Goal: Task Accomplishment & Management: Manage account settings

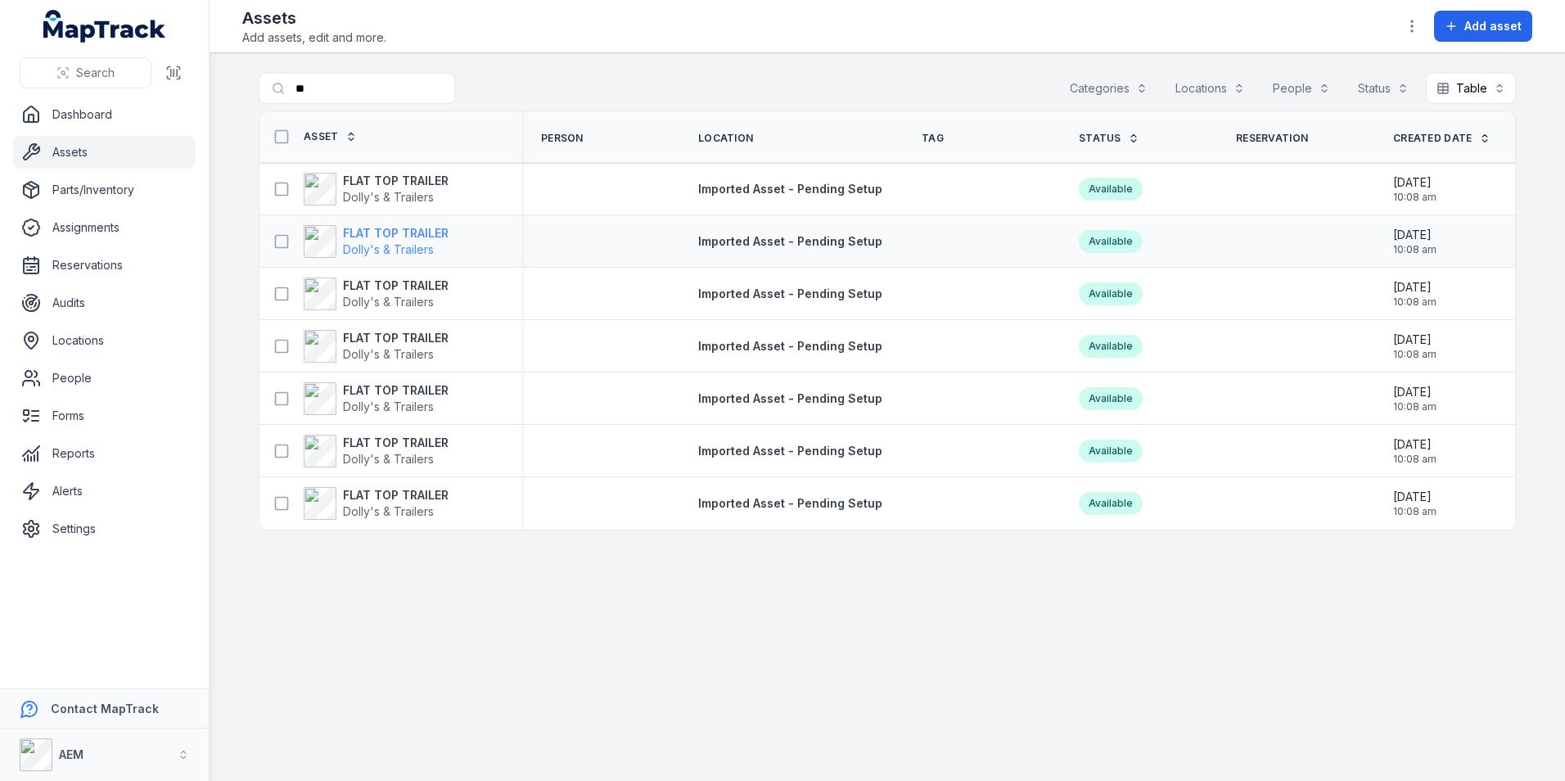
click at [386, 231] on strong "FLAT TOP TRAILER" at bounding box center [396, 233] width 106 height 16
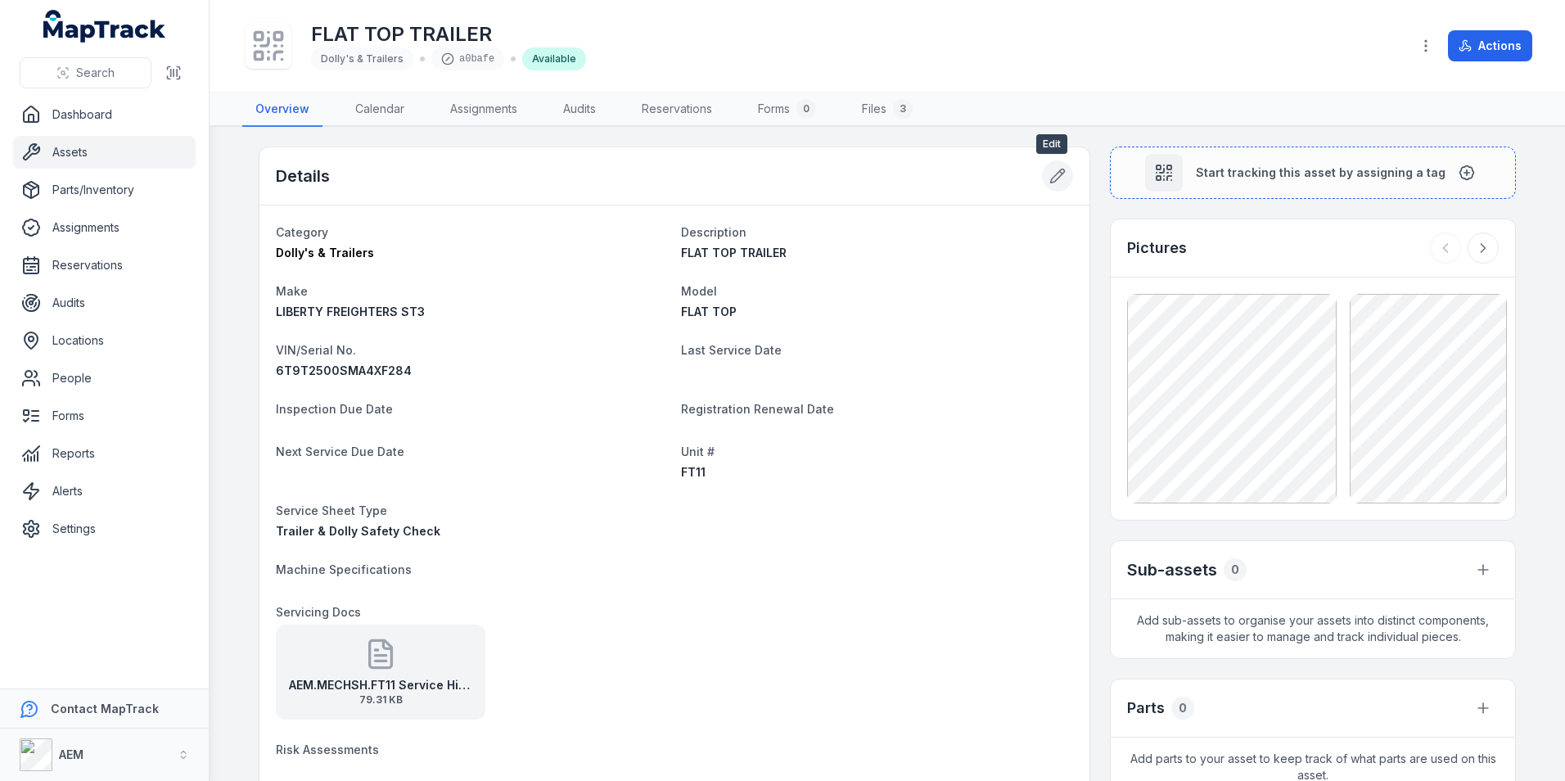
click at [1058, 176] on icon at bounding box center [1057, 176] width 16 height 16
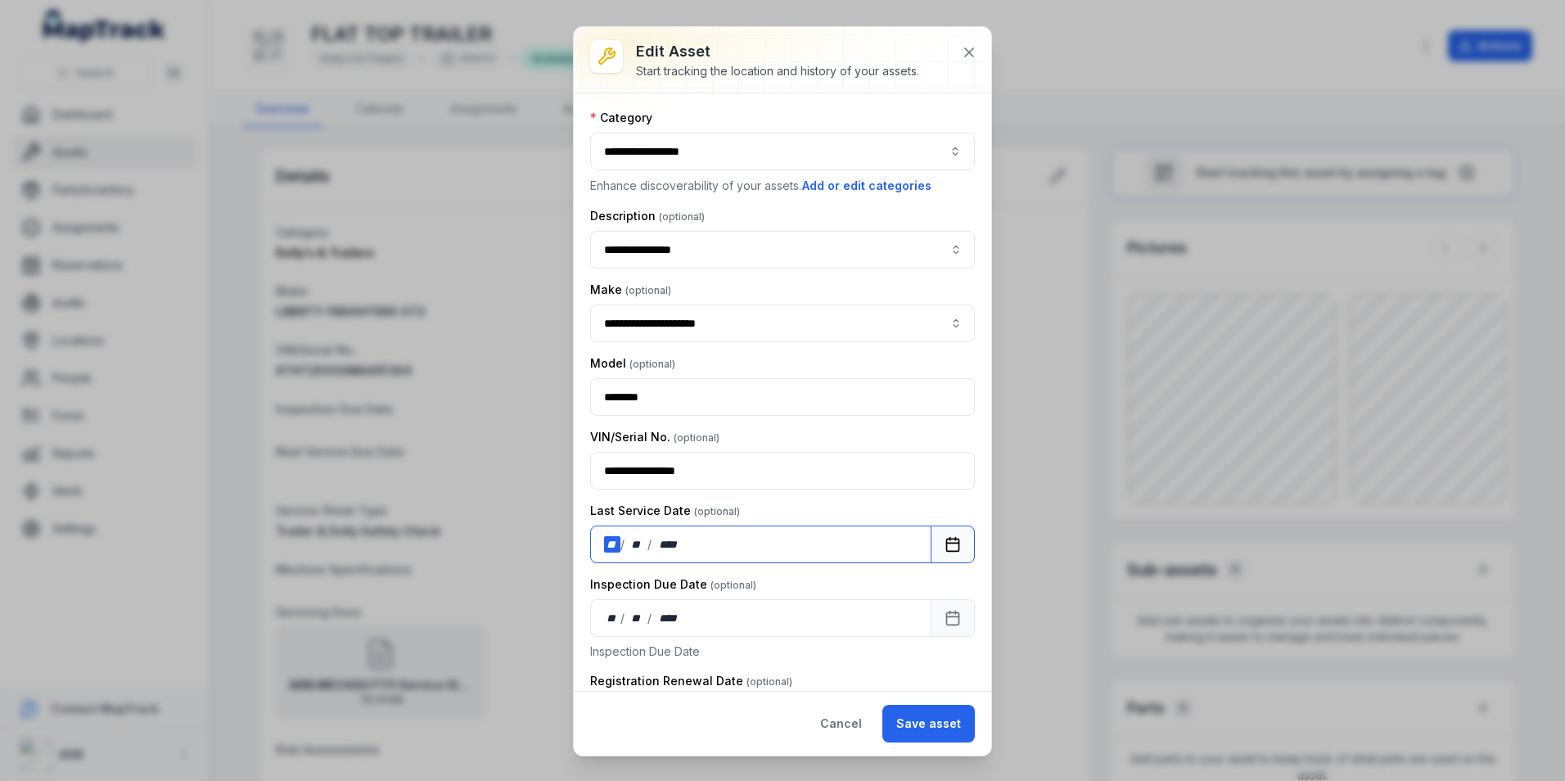
click at [605, 535] on div "** / ** / ****" at bounding box center [760, 545] width 341 height 38
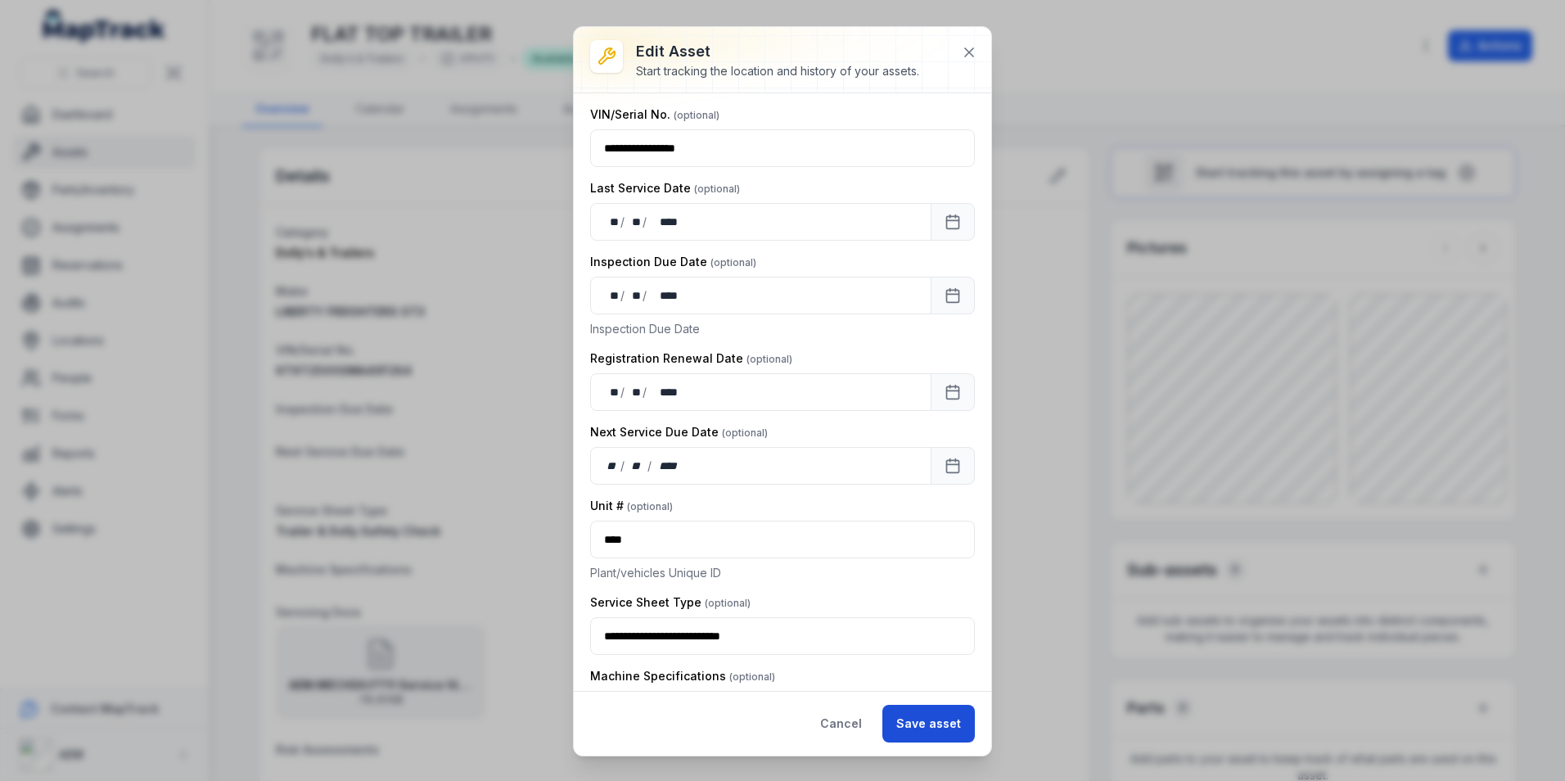
click at [937, 711] on button "Save asset" at bounding box center [928, 724] width 93 height 38
